Goal: Complete application form: Complete application form

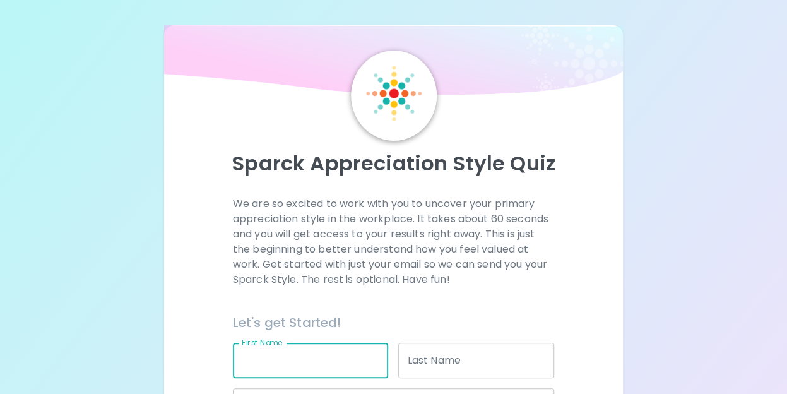
click at [334, 367] on input "First Name" at bounding box center [311, 360] width 156 height 35
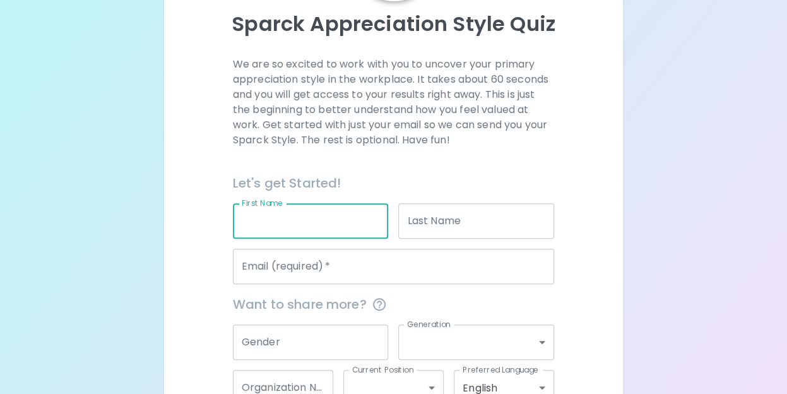
scroll to position [140, 0]
type input "Adi"
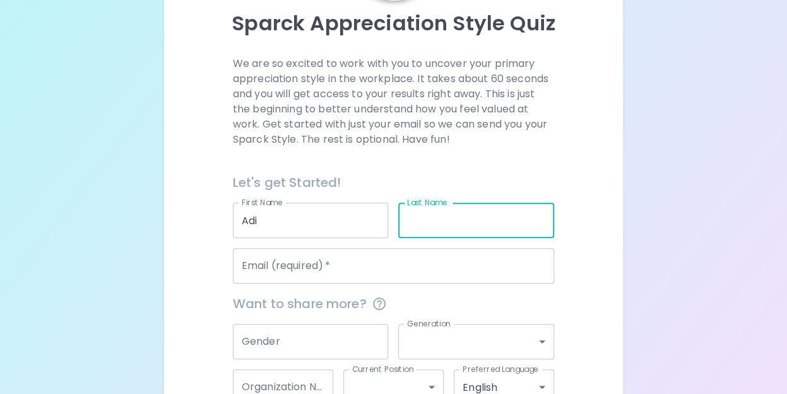
click at [430, 223] on input "Last Name" at bounding box center [476, 220] width 156 height 35
type input "Enoch"
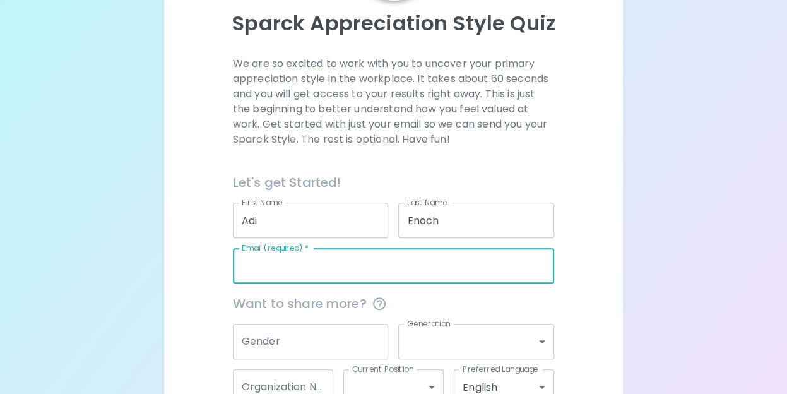
click at [319, 269] on input "Email (required)   *" at bounding box center [394, 265] width 322 height 35
type input "[EMAIL_ADDRESS][DOMAIN_NAME]"
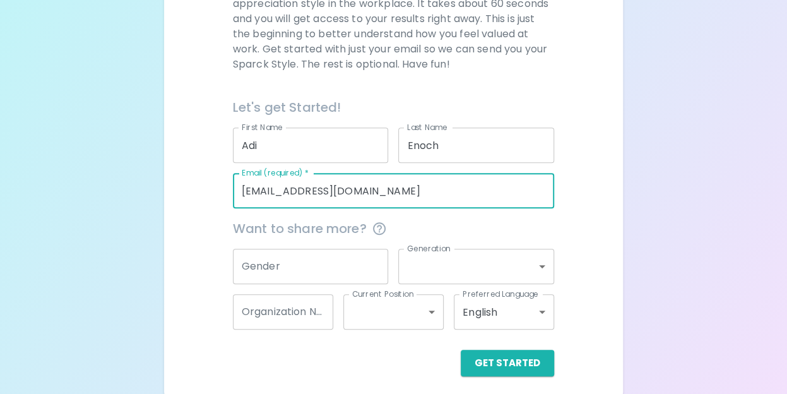
scroll to position [222, 0]
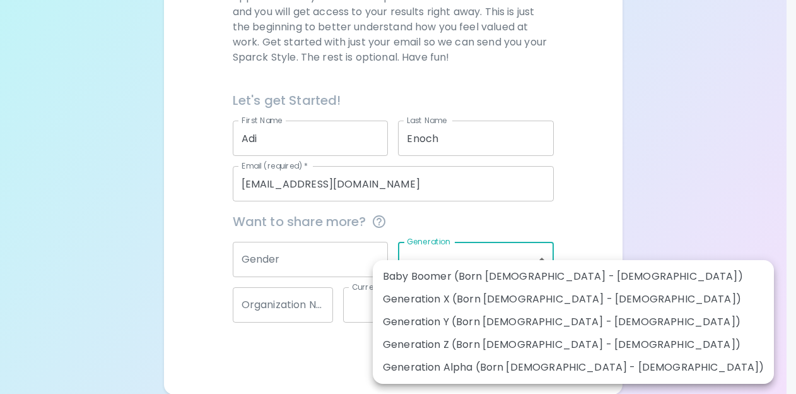
click at [477, 256] on body "Sparck Appreciation Style Quiz We are so excited to work with you to uncover yo…" at bounding box center [398, 86] width 796 height 617
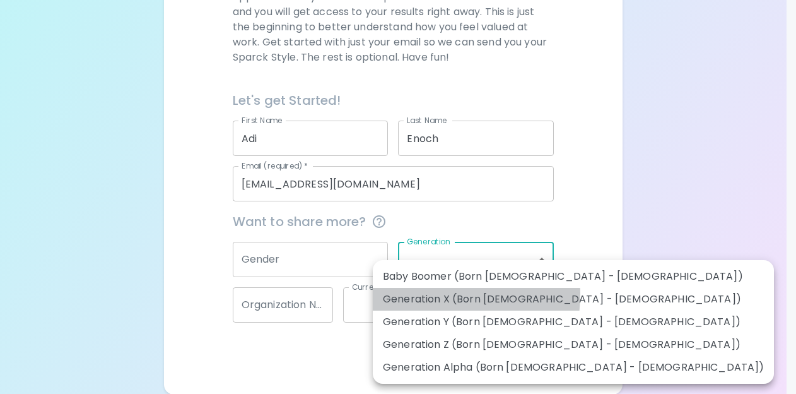
click at [410, 293] on li "Generation X (Born [DEMOGRAPHIC_DATA] - [DEMOGRAPHIC_DATA])" at bounding box center [573, 299] width 401 height 23
type input "generation_x"
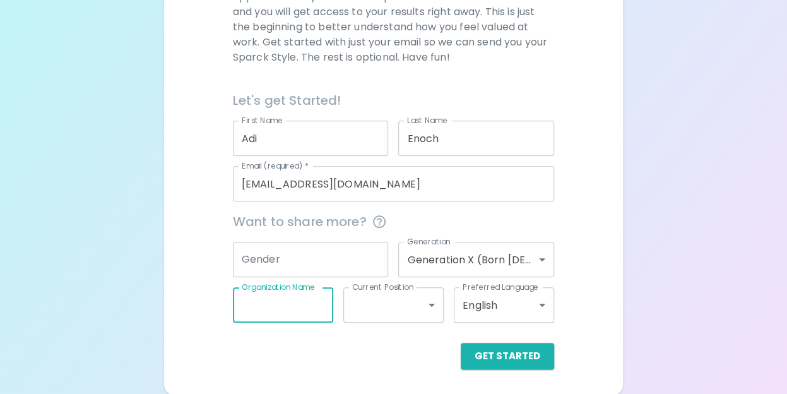
click at [299, 305] on input "Organization Name" at bounding box center [283, 304] width 100 height 35
type input "Datarails"
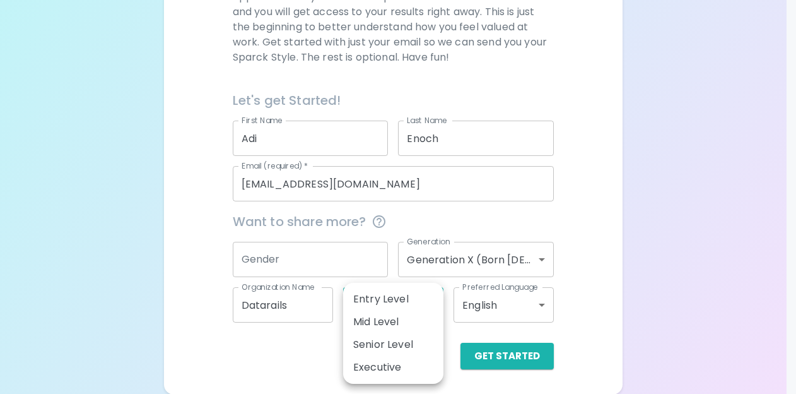
click at [390, 305] on body "Sparck Appreciation Style Quiz We are so excited to work with you to uncover yo…" at bounding box center [398, 86] width 796 height 617
click at [406, 367] on li "Executive" at bounding box center [393, 367] width 100 height 23
type input "executive"
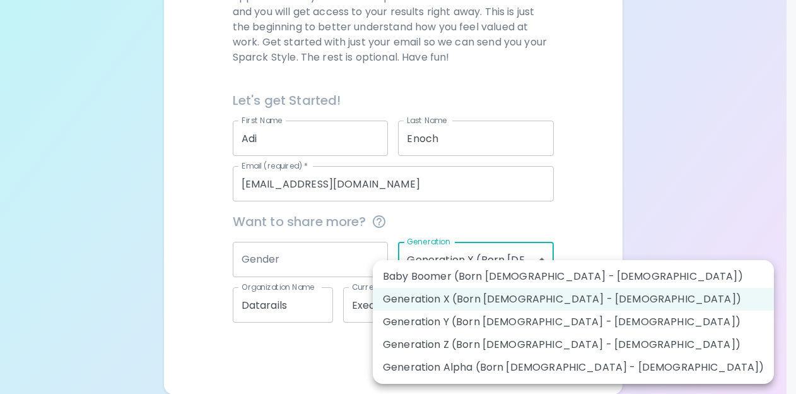
click at [524, 261] on body "Sparck Appreciation Style Quiz We are so excited to work with you to uncover yo…" at bounding box center [398, 86] width 796 height 617
click at [594, 316] on div at bounding box center [398, 197] width 796 height 394
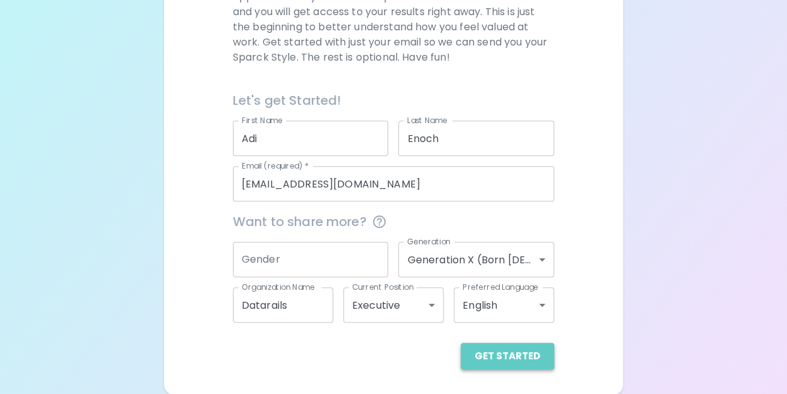
click at [518, 354] on button "Get Started" at bounding box center [507, 356] width 93 height 27
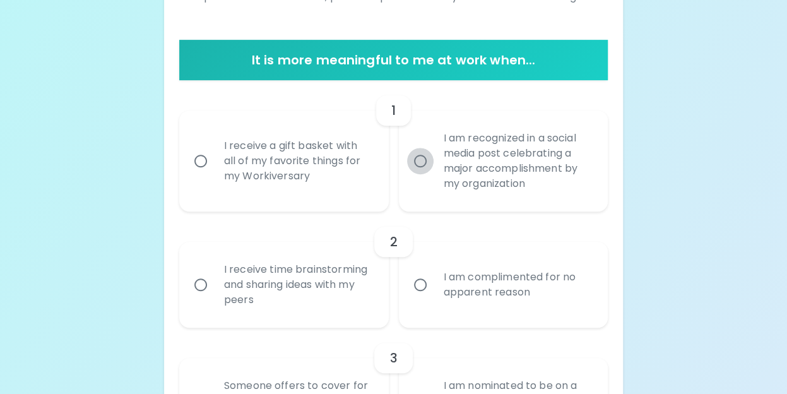
click at [422, 158] on input "I am recognized in a social media post celebrating a major accomplishment by my…" at bounding box center [420, 161] width 27 height 27
radio input "true"
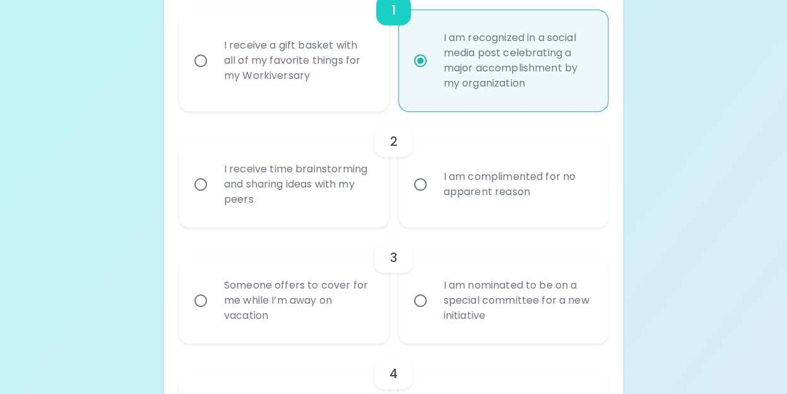
scroll to position [323, 0]
click at [422, 185] on input "I am complimented for no apparent reason" at bounding box center [420, 183] width 27 height 27
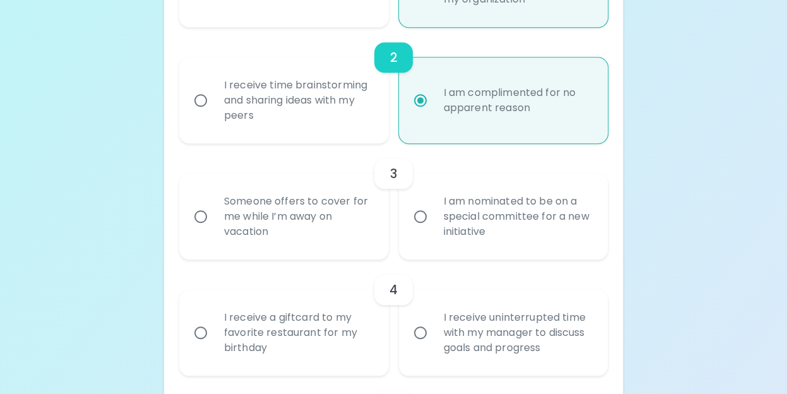
scroll to position [424, 0]
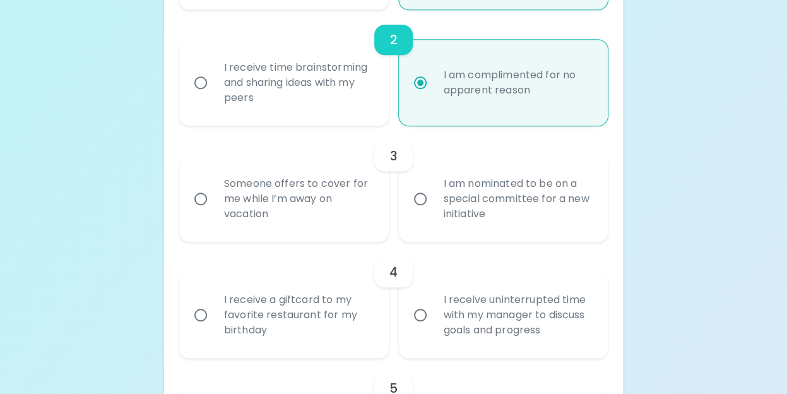
radio input "true"
click at [422, 200] on input "I am nominated to be on a special committee for a new initiative" at bounding box center [420, 199] width 27 height 27
radio input "false"
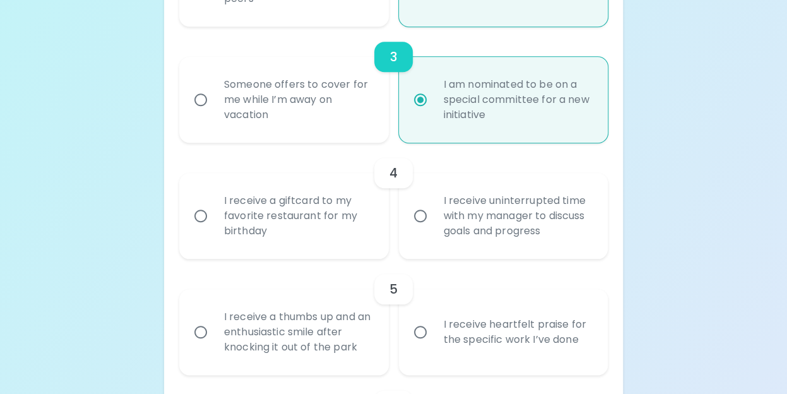
scroll to position [525, 0]
radio input "true"
click at [203, 213] on input "I receive a giftcard to my favorite restaurant for my birthday" at bounding box center [200, 214] width 27 height 27
radio input "false"
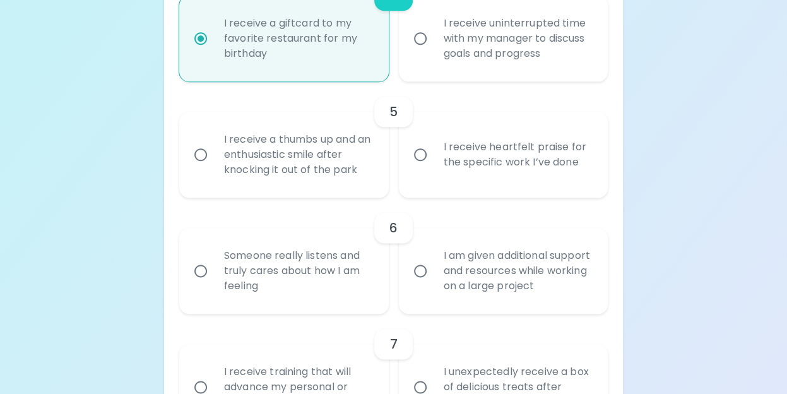
scroll to position [703, 0]
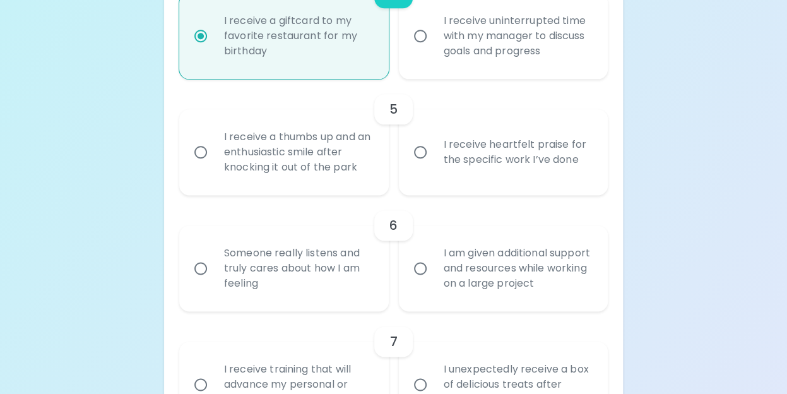
radio input "true"
click at [419, 153] on input "I receive heartfelt praise for the specific work I’ve done" at bounding box center [420, 152] width 27 height 27
radio input "false"
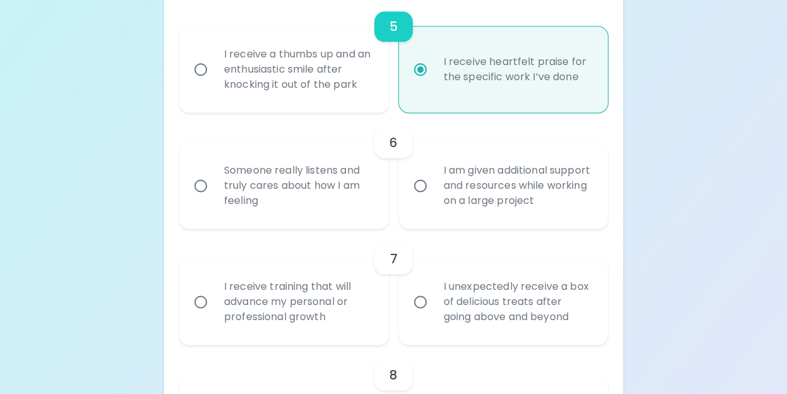
scroll to position [804, 0]
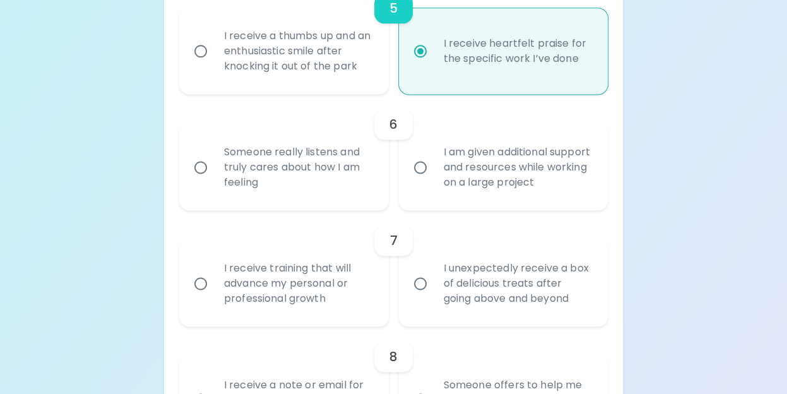
radio input "true"
click at [419, 167] on input "I am given additional support and resources while working on a large project" at bounding box center [420, 167] width 27 height 27
radio input "false"
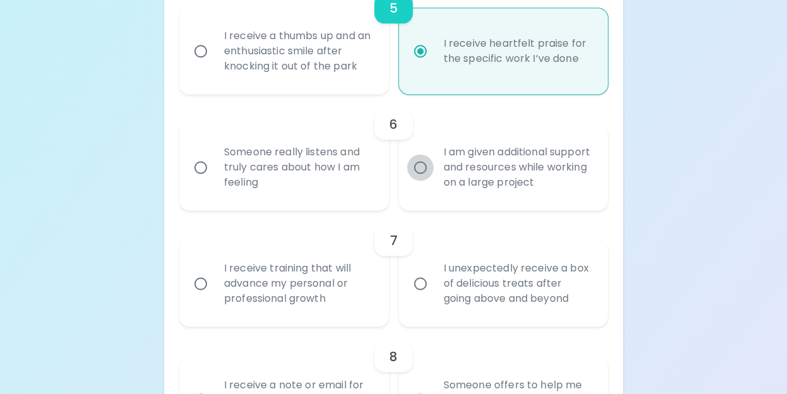
radio input "false"
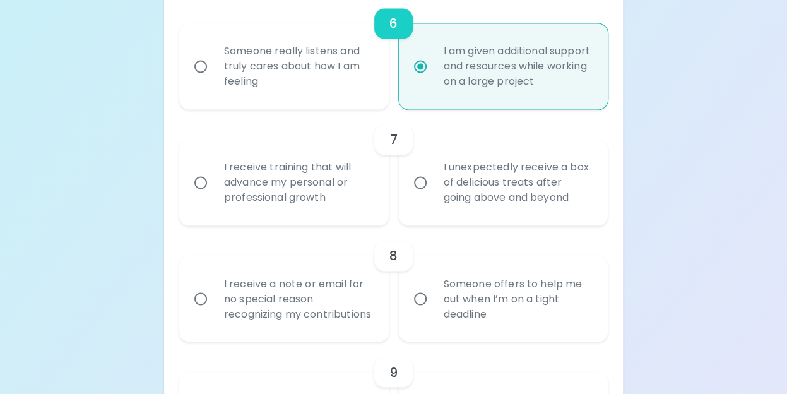
scroll to position [905, 0]
radio input "true"
click at [202, 182] on input "I receive training that will advance my personal or professional growth" at bounding box center [200, 182] width 27 height 27
radio input "false"
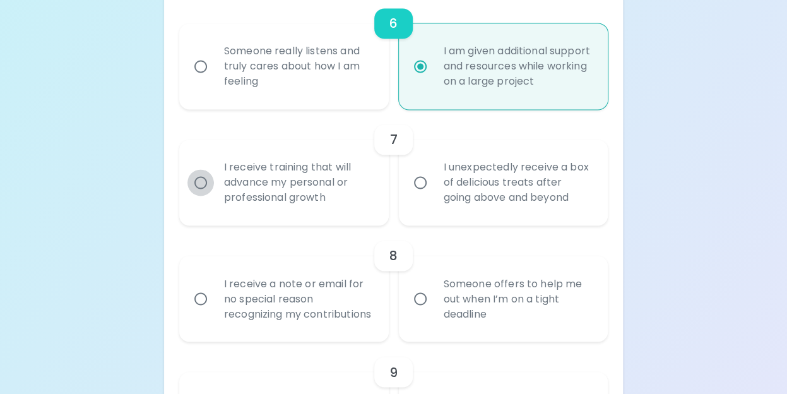
radio input "false"
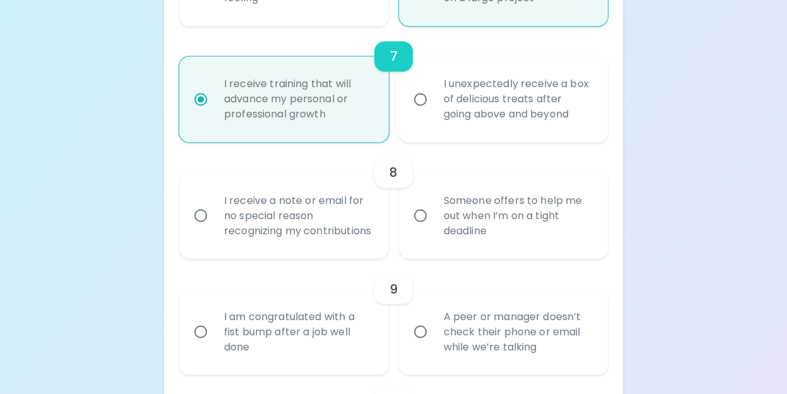
scroll to position [1006, 0]
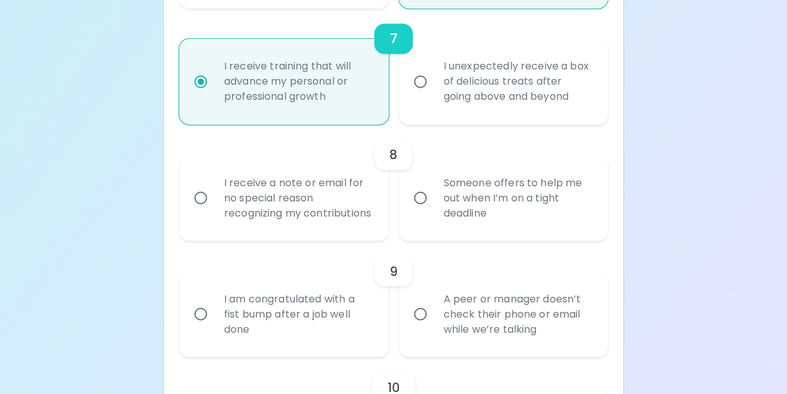
radio input "true"
click at [198, 205] on input "I receive a note or email for no special reason recognizing my contributions" at bounding box center [200, 197] width 27 height 27
radio input "false"
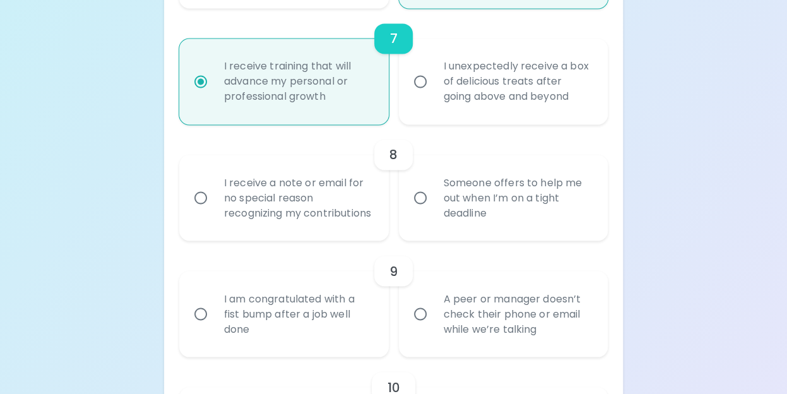
radio input "false"
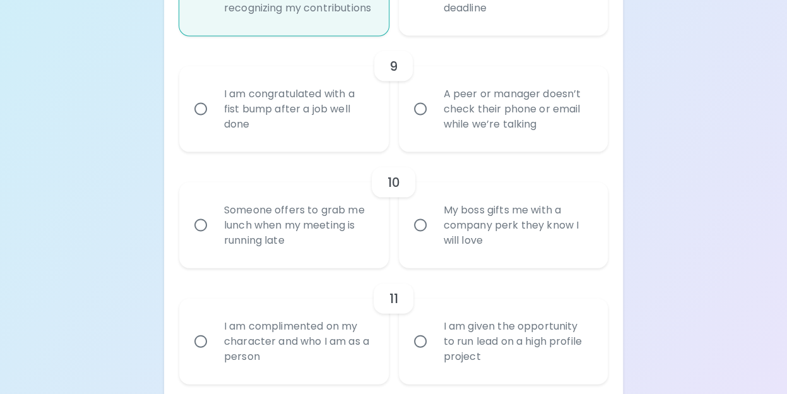
scroll to position [1199, 0]
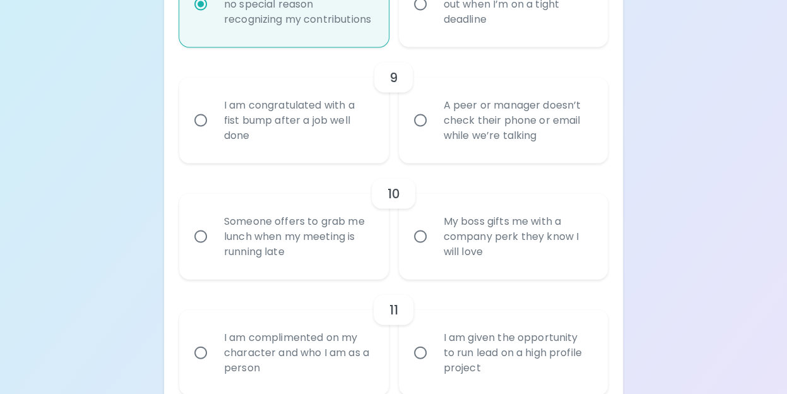
radio input "true"
click at [422, 134] on input "A peer or manager doesn’t check their phone or email while we’re talking" at bounding box center [420, 120] width 27 height 27
radio input "false"
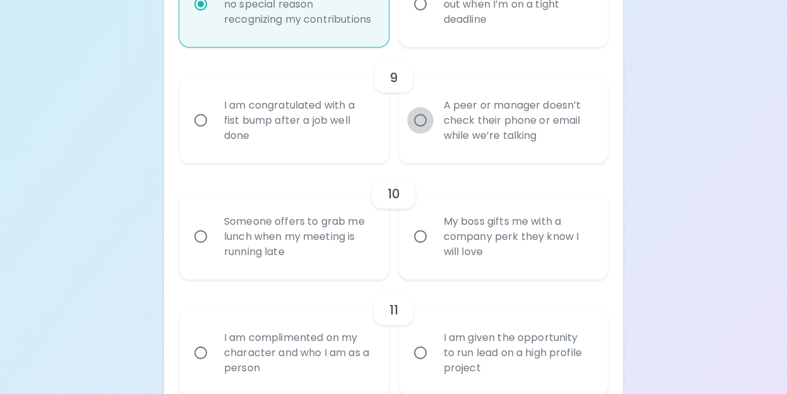
radio input "false"
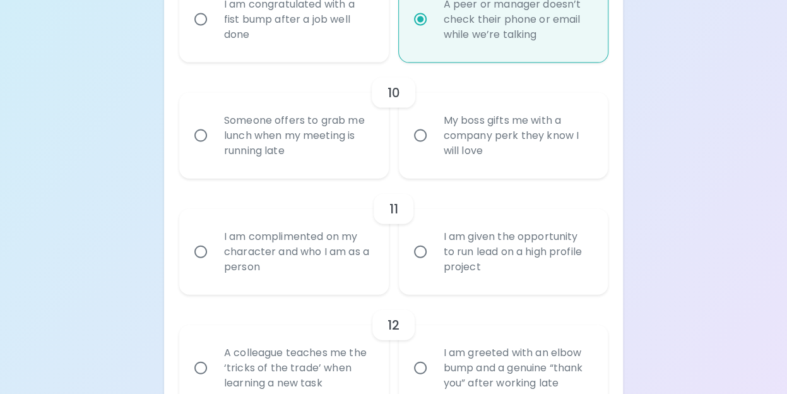
scroll to position [1300, 0]
radio input "true"
click at [201, 149] on input "Someone offers to grab me lunch when my meeting is running late" at bounding box center [200, 135] width 27 height 27
radio input "false"
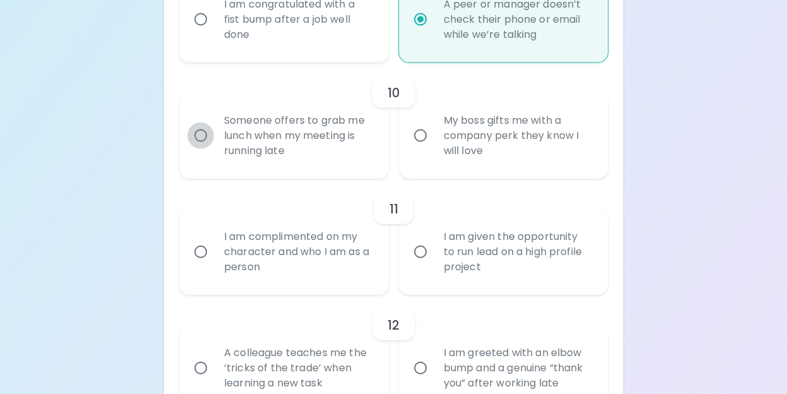
radio input "false"
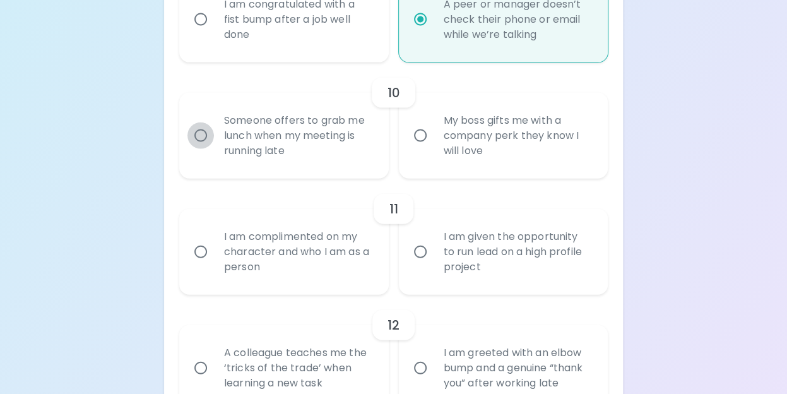
radio input "false"
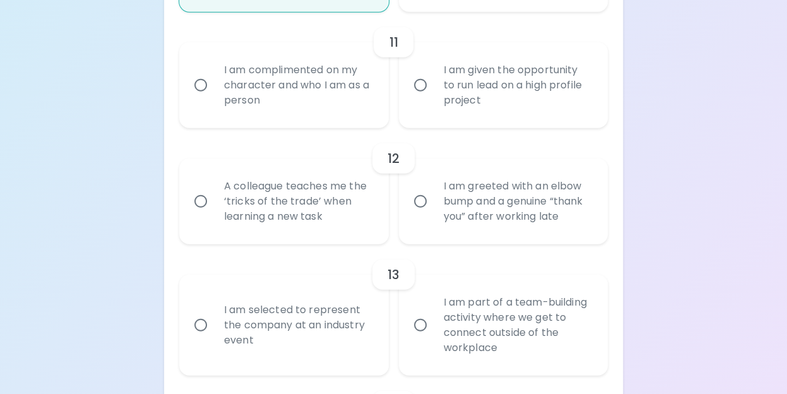
scroll to position [1467, 0]
radio input "true"
click at [202, 98] on input "I am complimented on my character and who I am as a person" at bounding box center [200, 85] width 27 height 27
radio input "false"
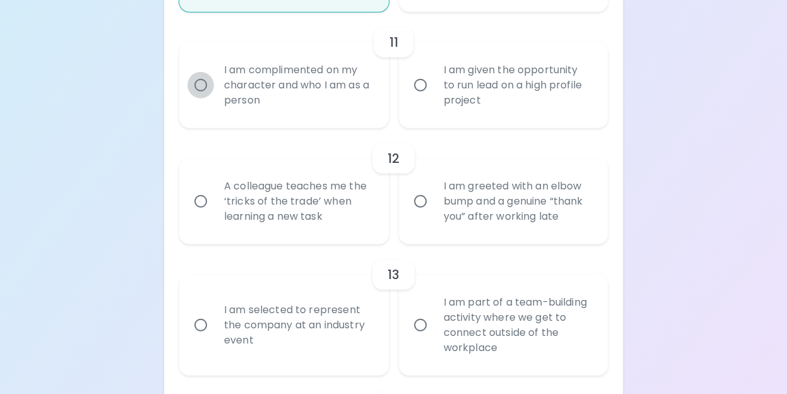
radio input "false"
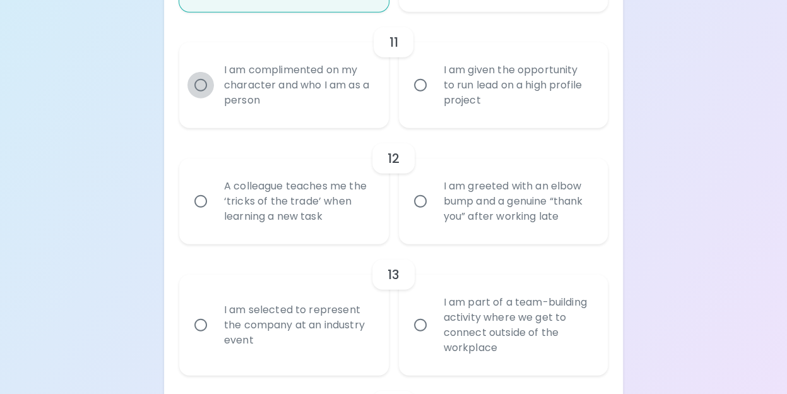
radio input "false"
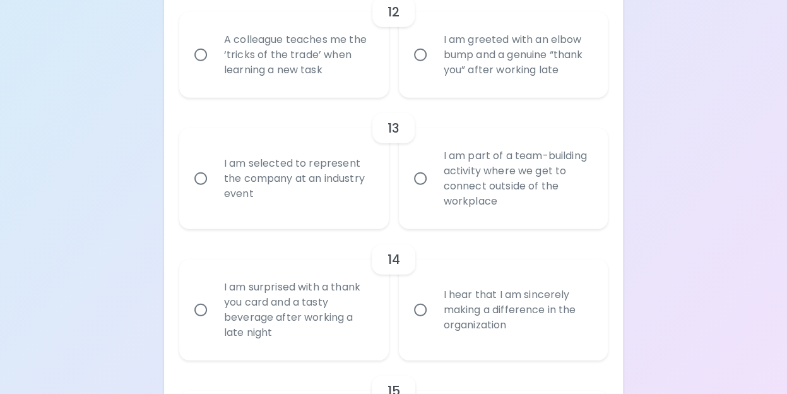
scroll to position [1605, 0]
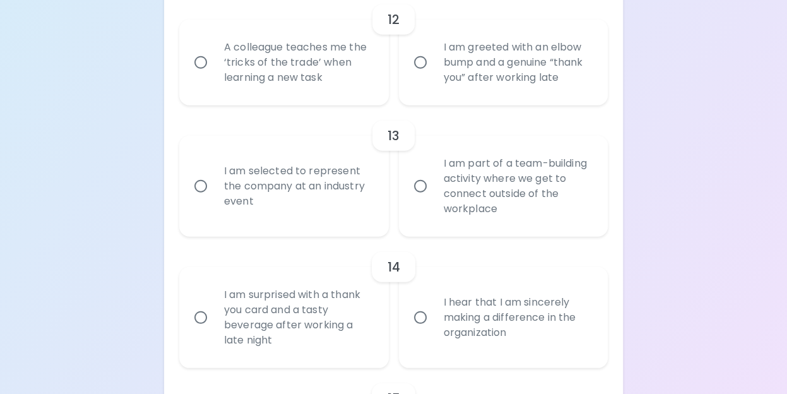
radio input "true"
click at [201, 76] on input "A colleague teaches me the ‘tricks of the trade’ when learning a new task" at bounding box center [200, 62] width 27 height 27
radio input "false"
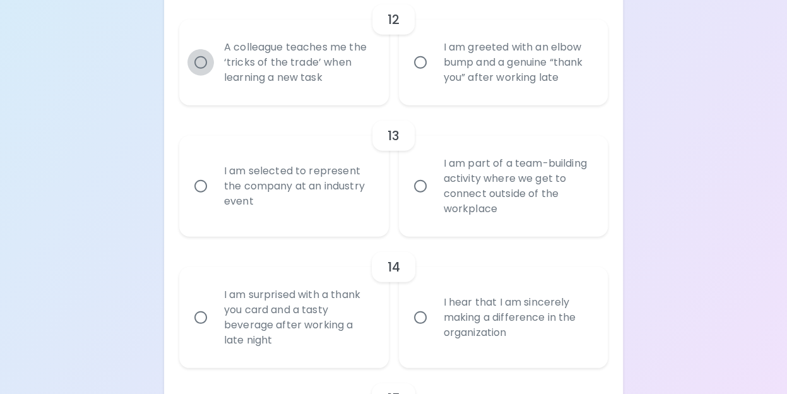
radio input "false"
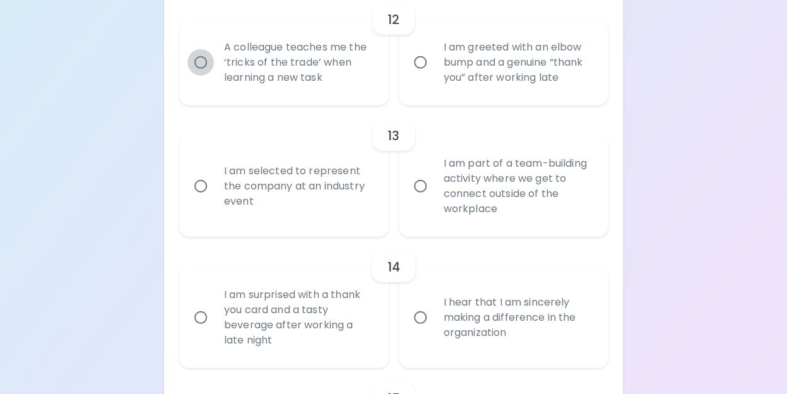
radio input "false"
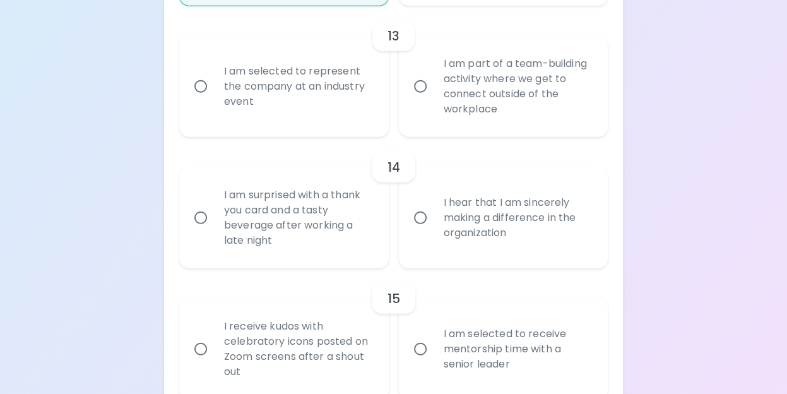
scroll to position [1706, 0]
radio input "true"
click at [203, 98] on input "I am selected to represent the company at an industry event" at bounding box center [200, 85] width 27 height 27
radio input "false"
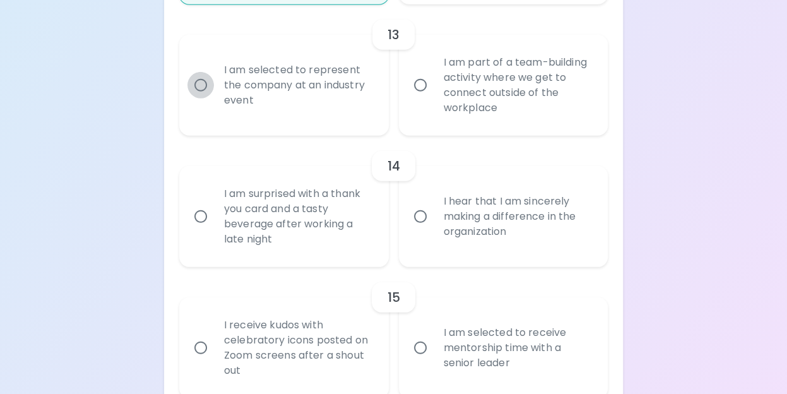
radio input "false"
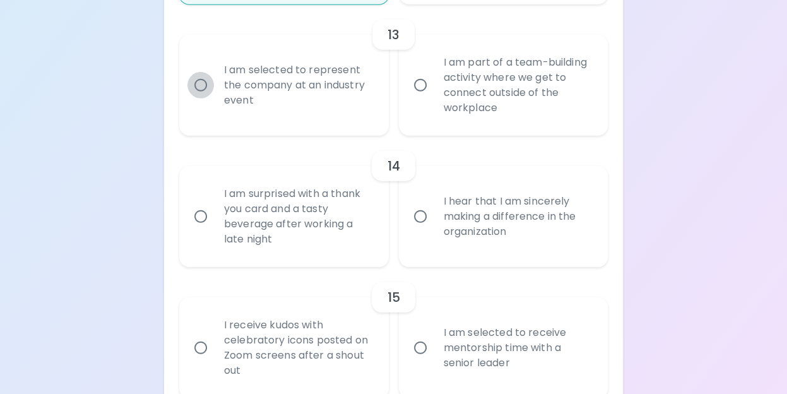
radio input "false"
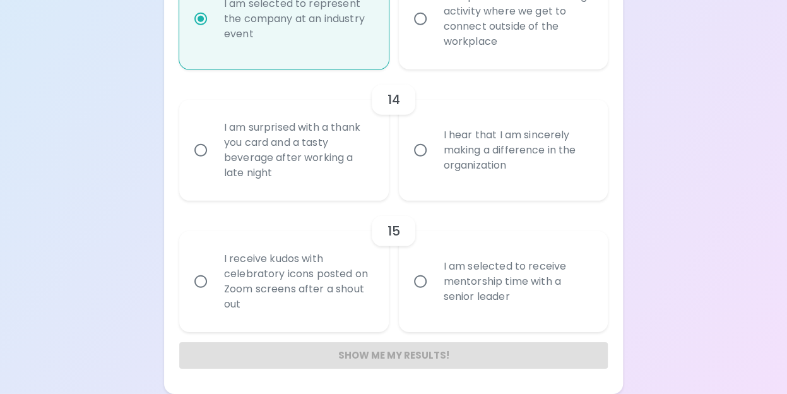
scroll to position [1787, 0]
radio input "true"
click at [426, 150] on input "I hear that I am sincerely making a difference in the organization" at bounding box center [420, 150] width 27 height 27
radio input "false"
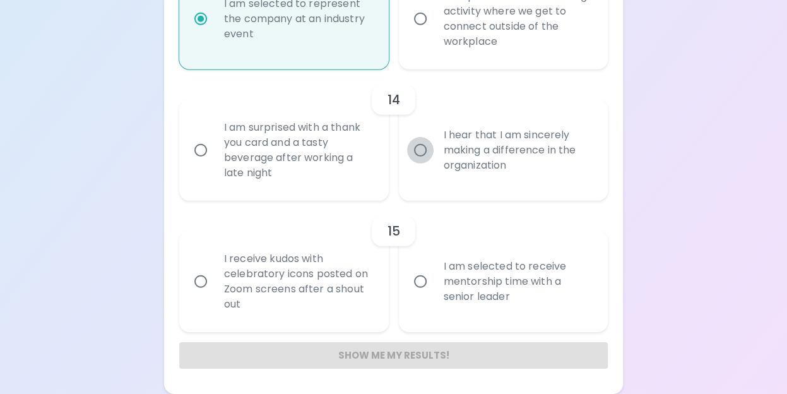
radio input "false"
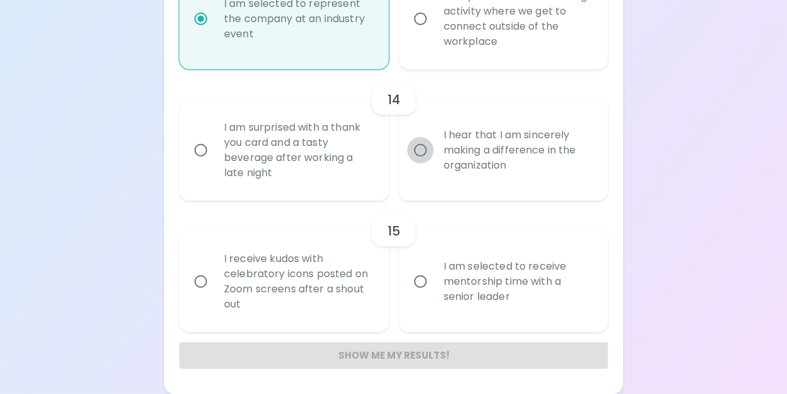
radio input "false"
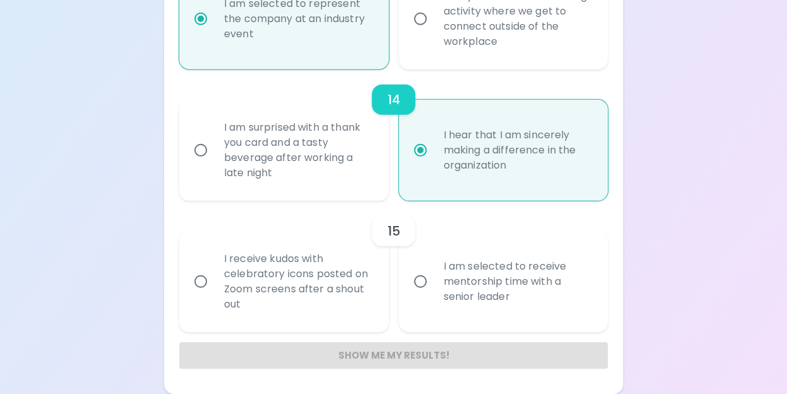
radio input "true"
click at [199, 281] on input "I receive kudos with celebratory icons posted on Zoom screens after a shout out" at bounding box center [200, 281] width 27 height 27
radio input "false"
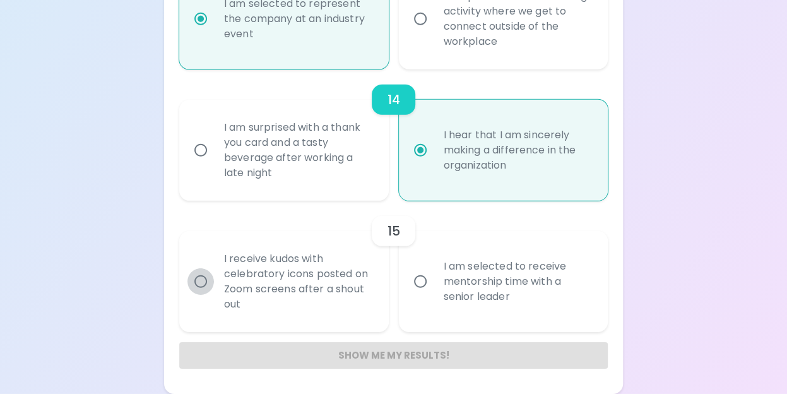
radio input "false"
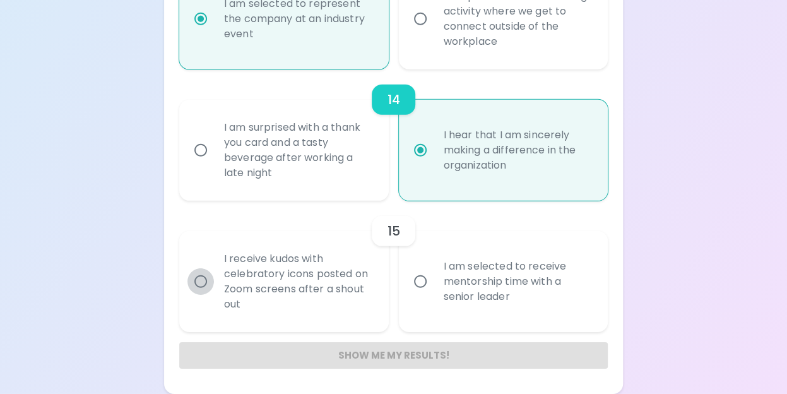
radio input "false"
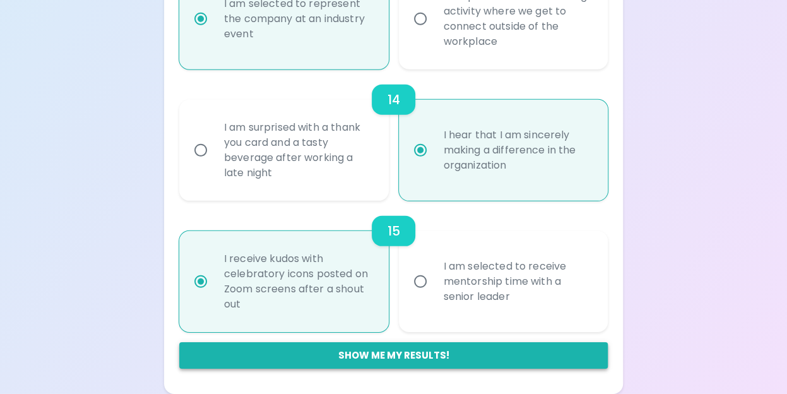
radio input "true"
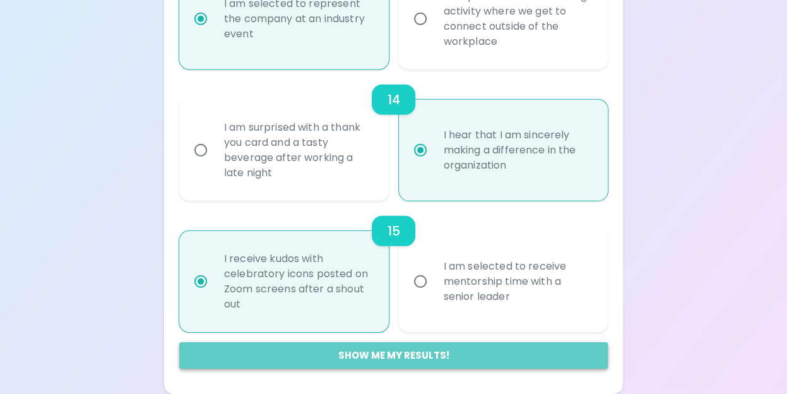
click at [333, 353] on button "Show me my results!" at bounding box center [393, 355] width 429 height 27
radio input "false"
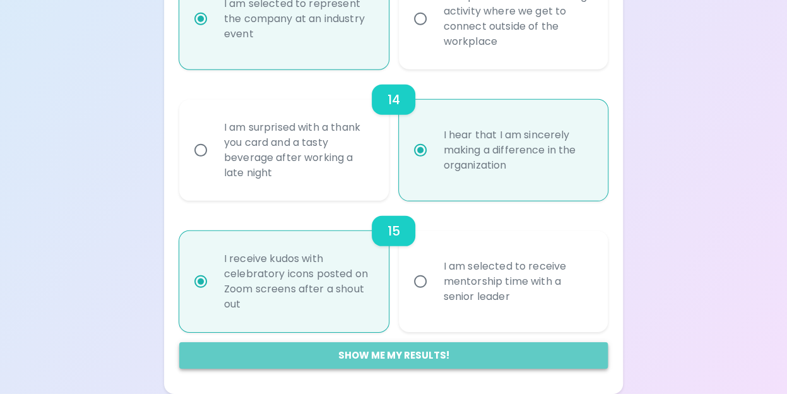
radio input "false"
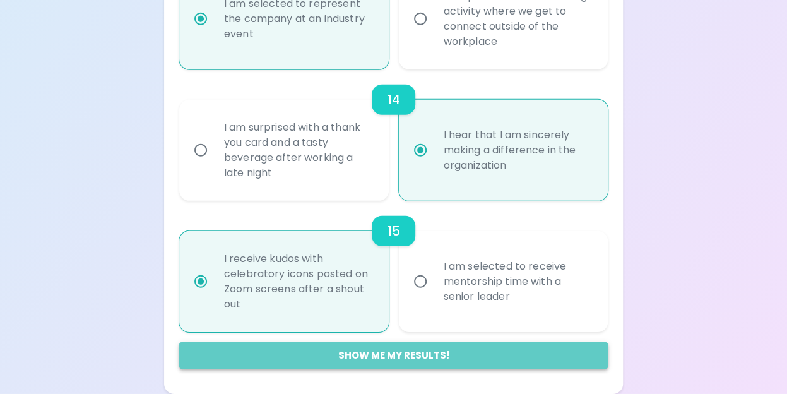
radio input "false"
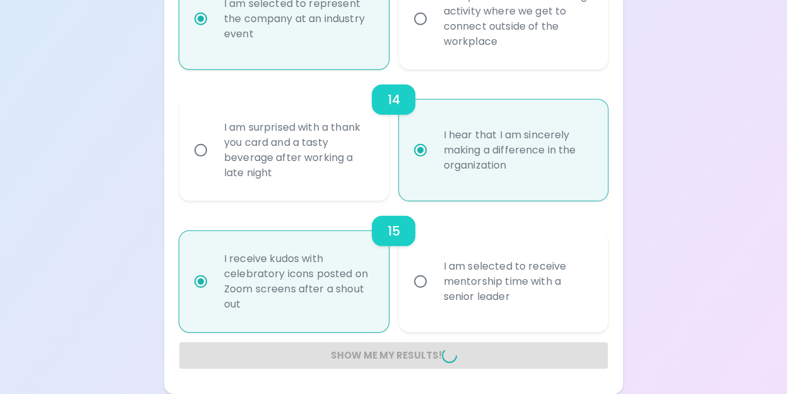
radio input "false"
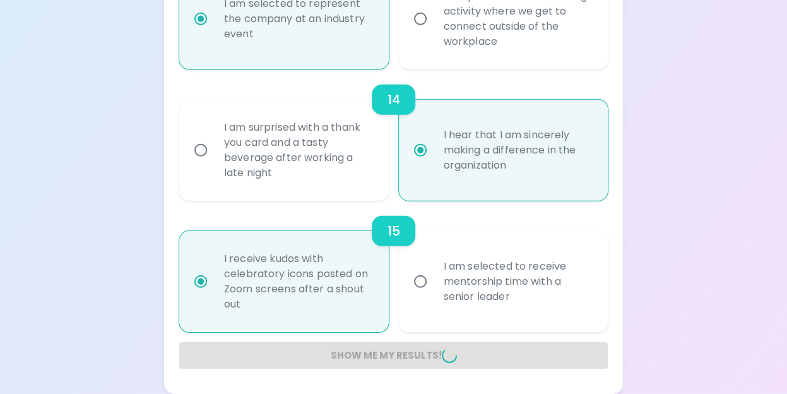
radio input "false"
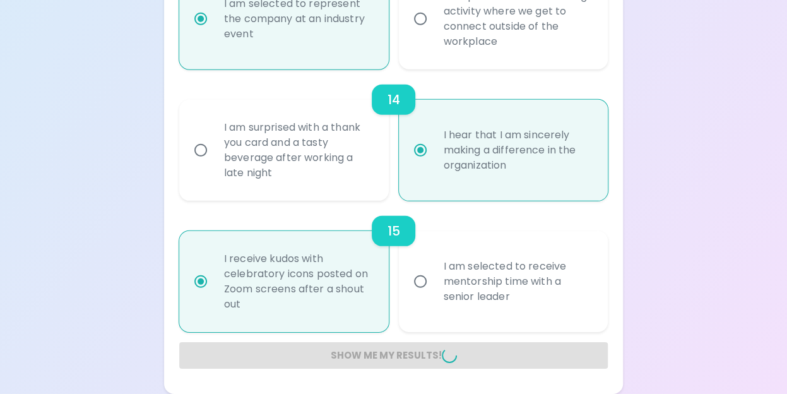
radio input "false"
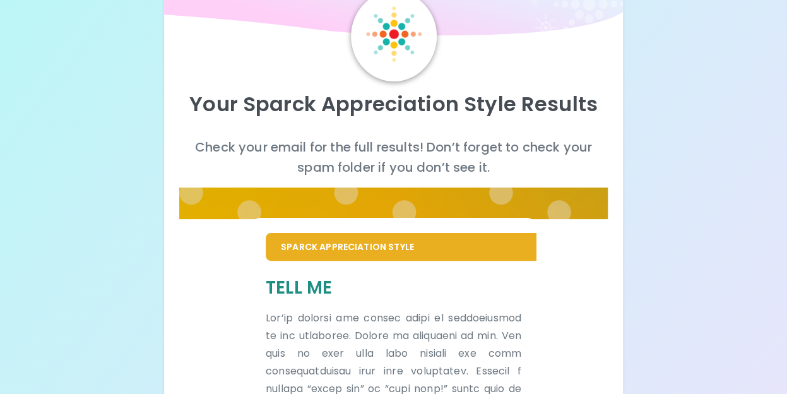
scroll to position [139, 0]
